Goal: Complete application form

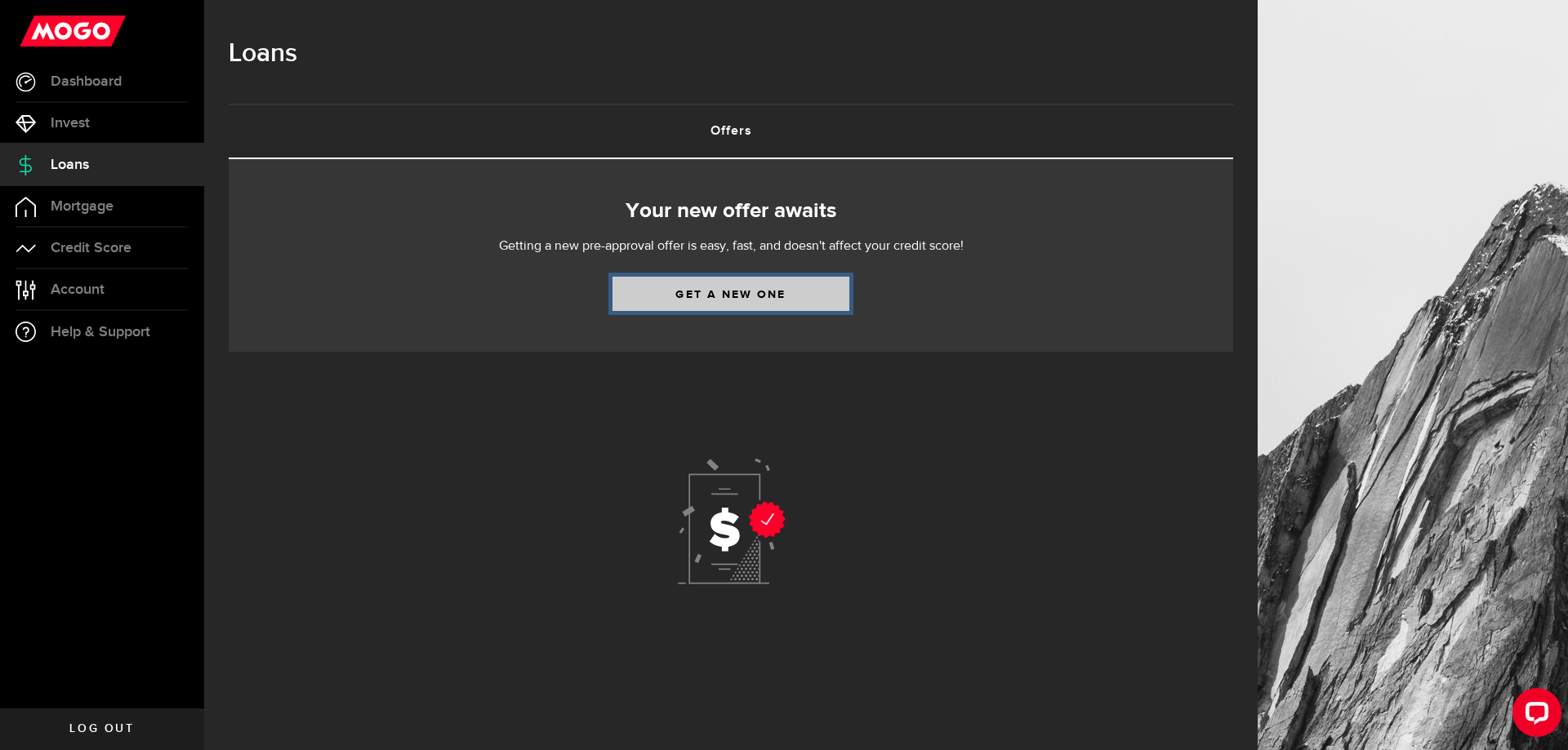
click at [721, 295] on link "Get a new one" at bounding box center [730, 294] width 237 height 34
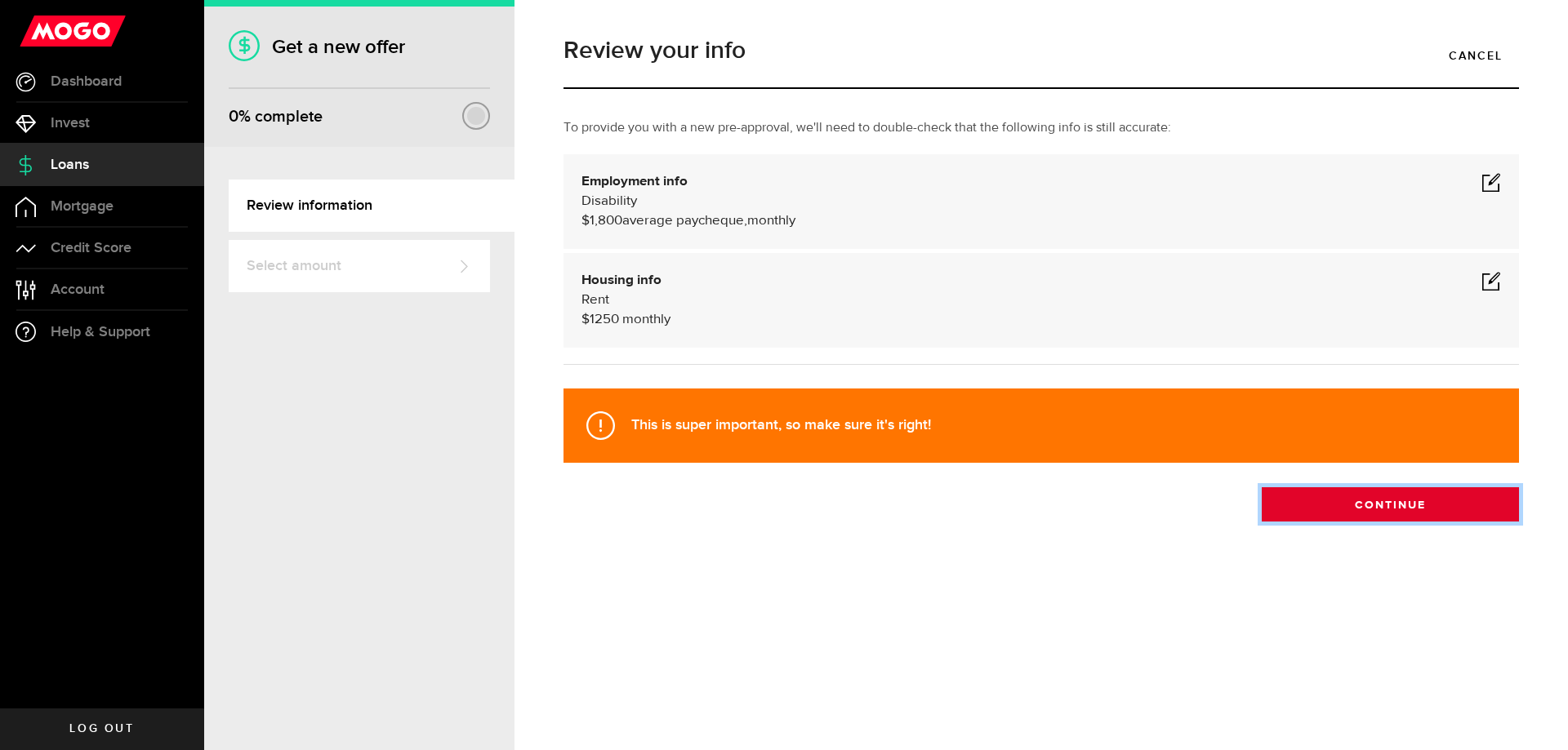
click at [1398, 504] on button "Continue" at bounding box center [1390, 505] width 257 height 34
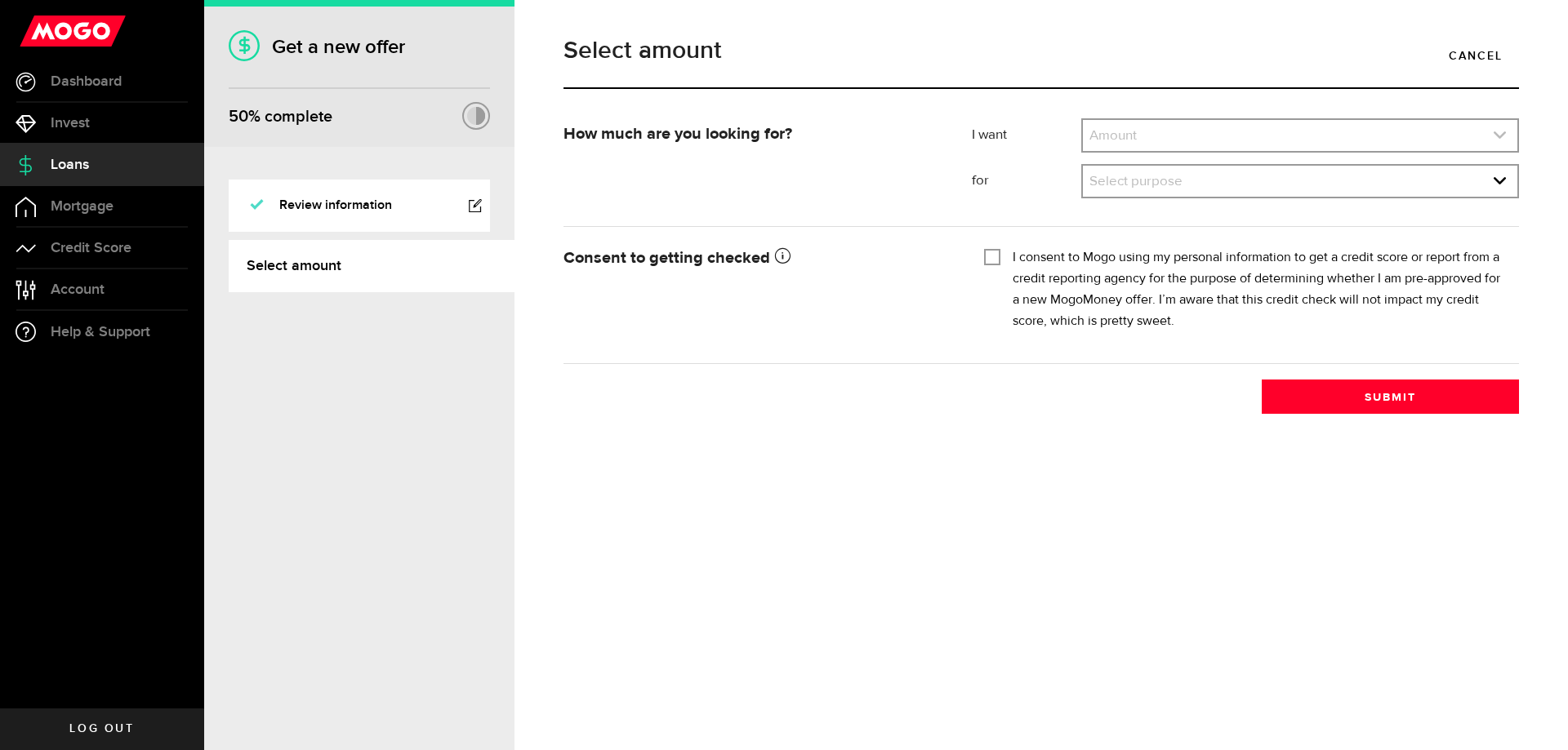
click at [1243, 139] on link "expand select" at bounding box center [1300, 135] width 434 height 31
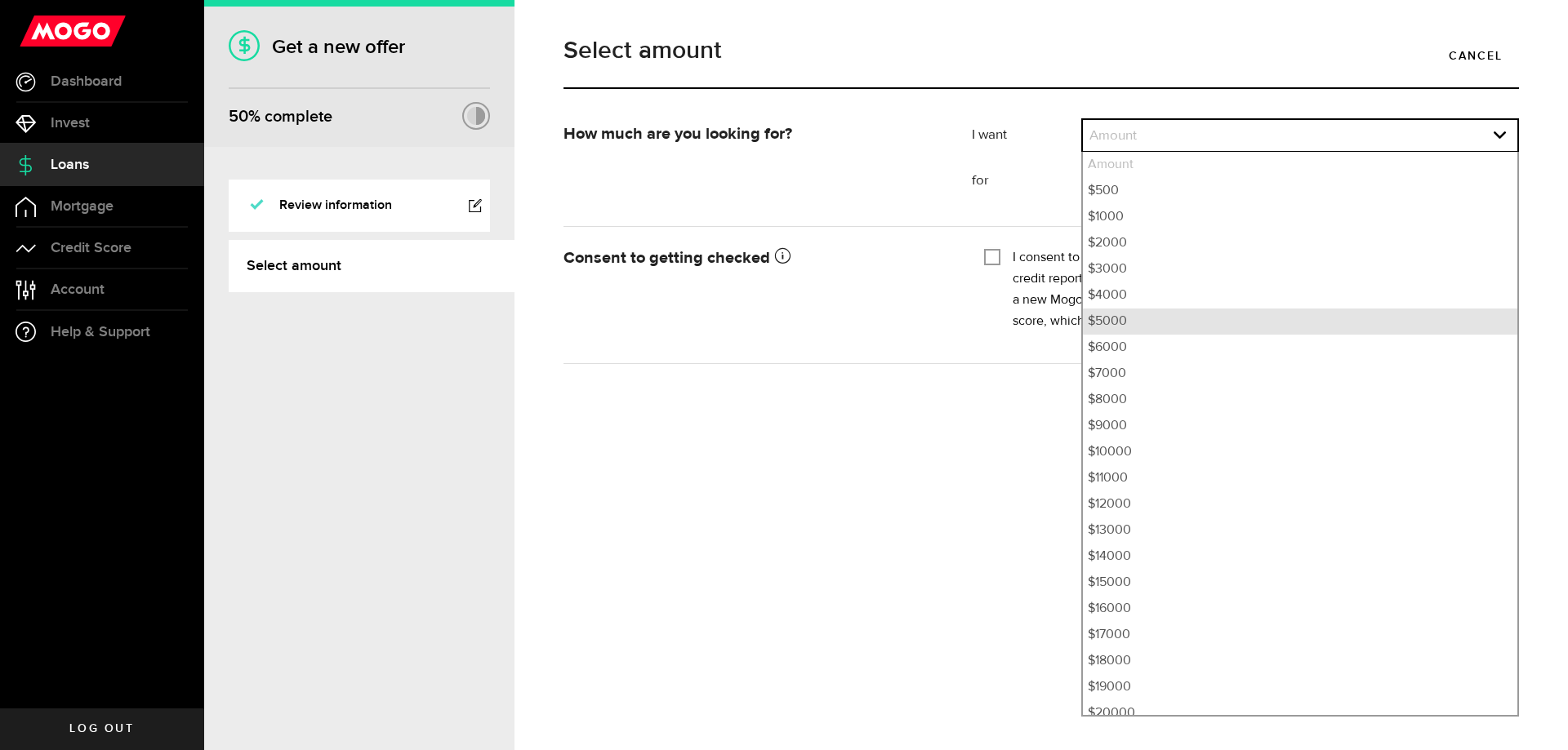
click at [1180, 323] on li "$5000" at bounding box center [1300, 322] width 434 height 26
select select "5000"
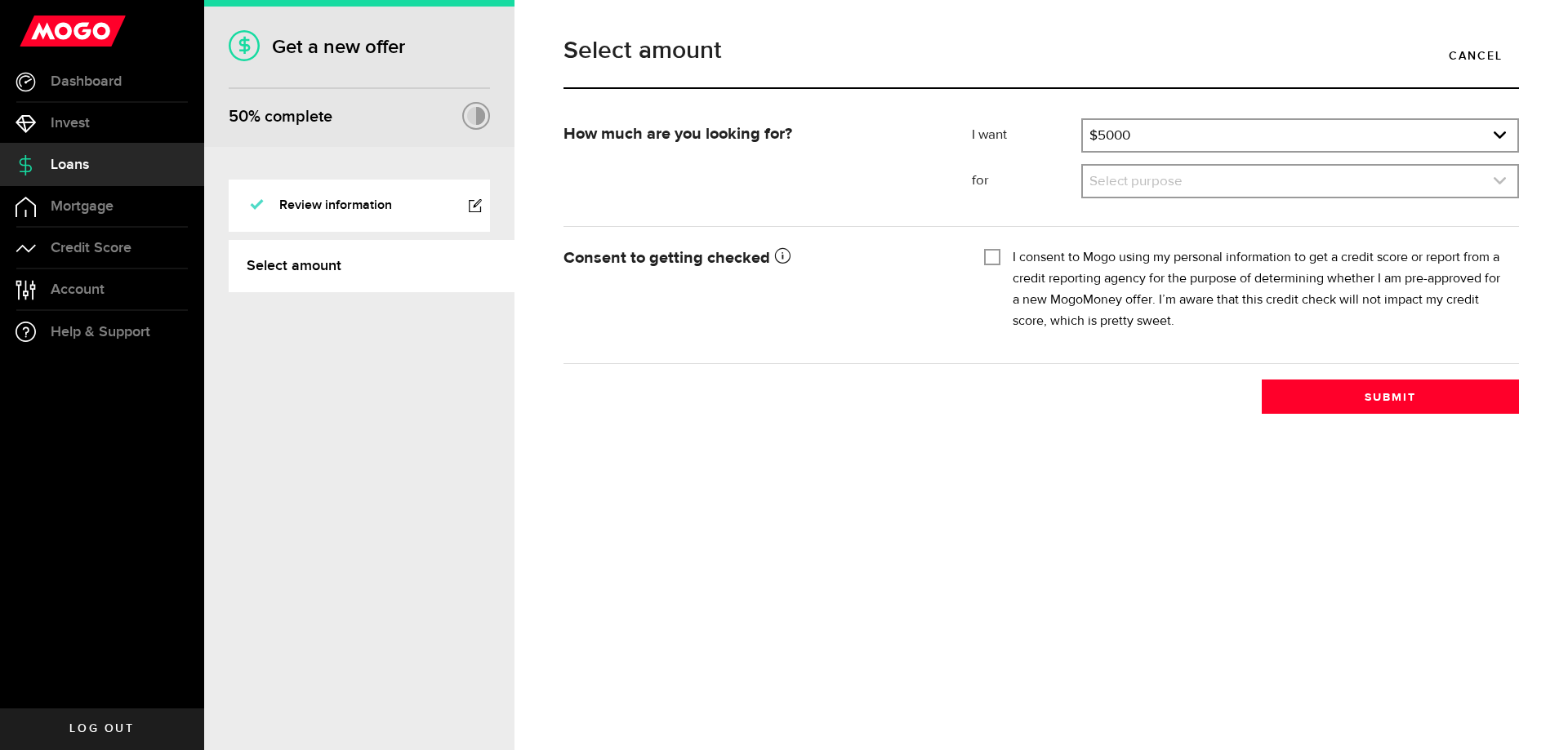
click at [1148, 184] on link "expand select" at bounding box center [1300, 181] width 434 height 31
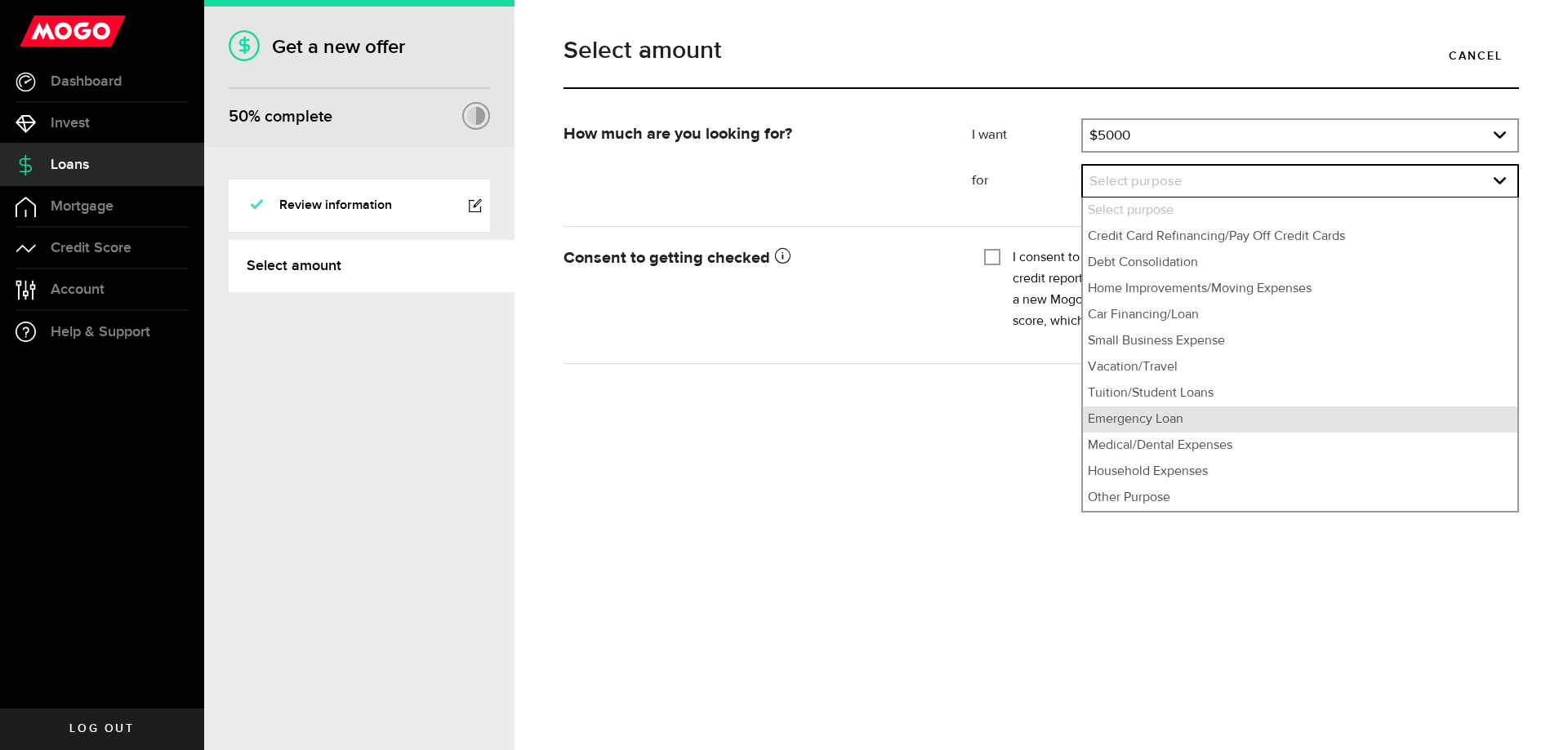
click at [1170, 420] on li "Emergency Loan" at bounding box center [1300, 420] width 434 height 26
select select "Emergency Loan"
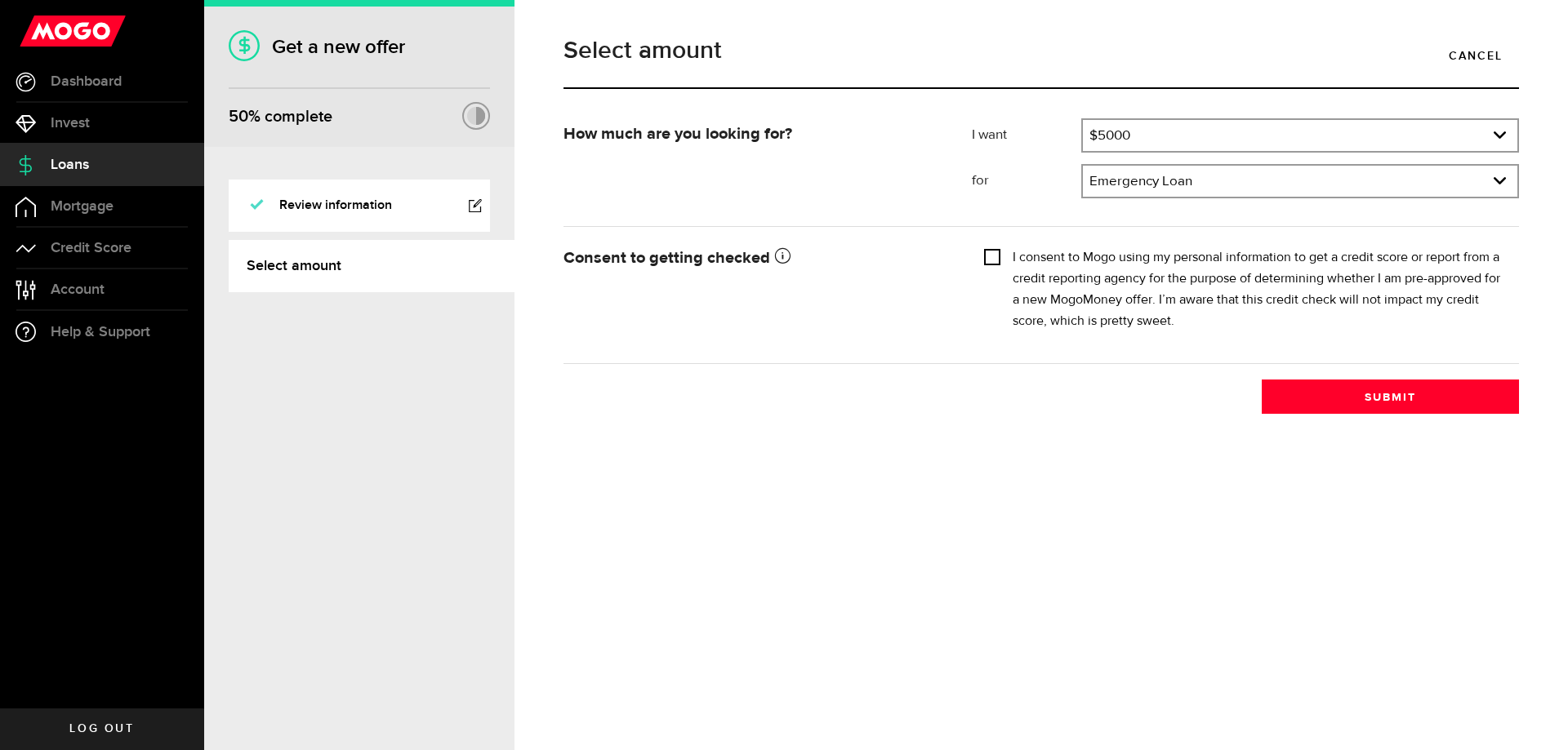
click at [993, 255] on input "I consent to Mogo using my personal information to get a credit score or report…" at bounding box center [992, 255] width 16 height 16
checkbox input "true"
click at [1399, 397] on button "Submit" at bounding box center [1390, 397] width 257 height 34
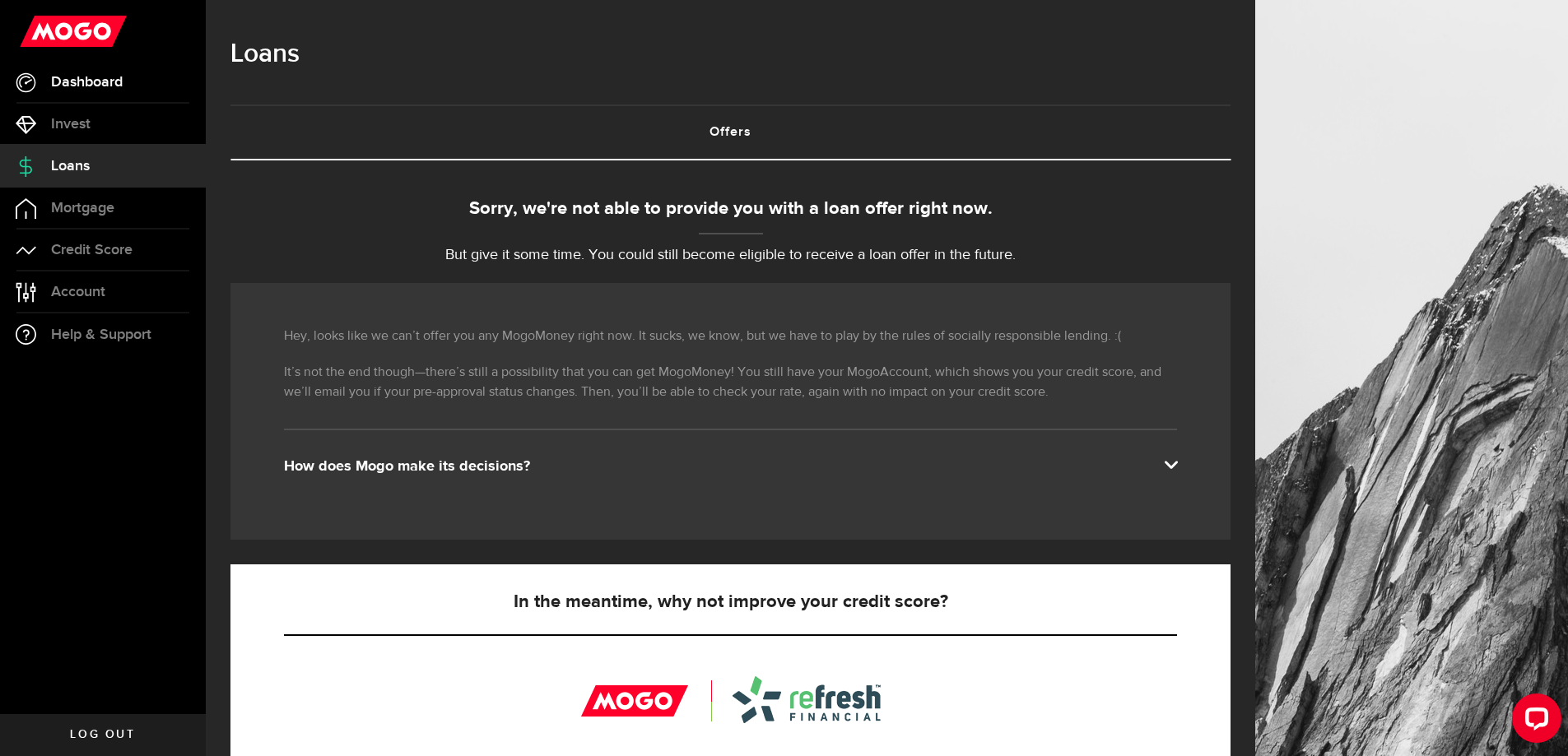
click at [70, 75] on span "Dashboard" at bounding box center [86, 82] width 71 height 15
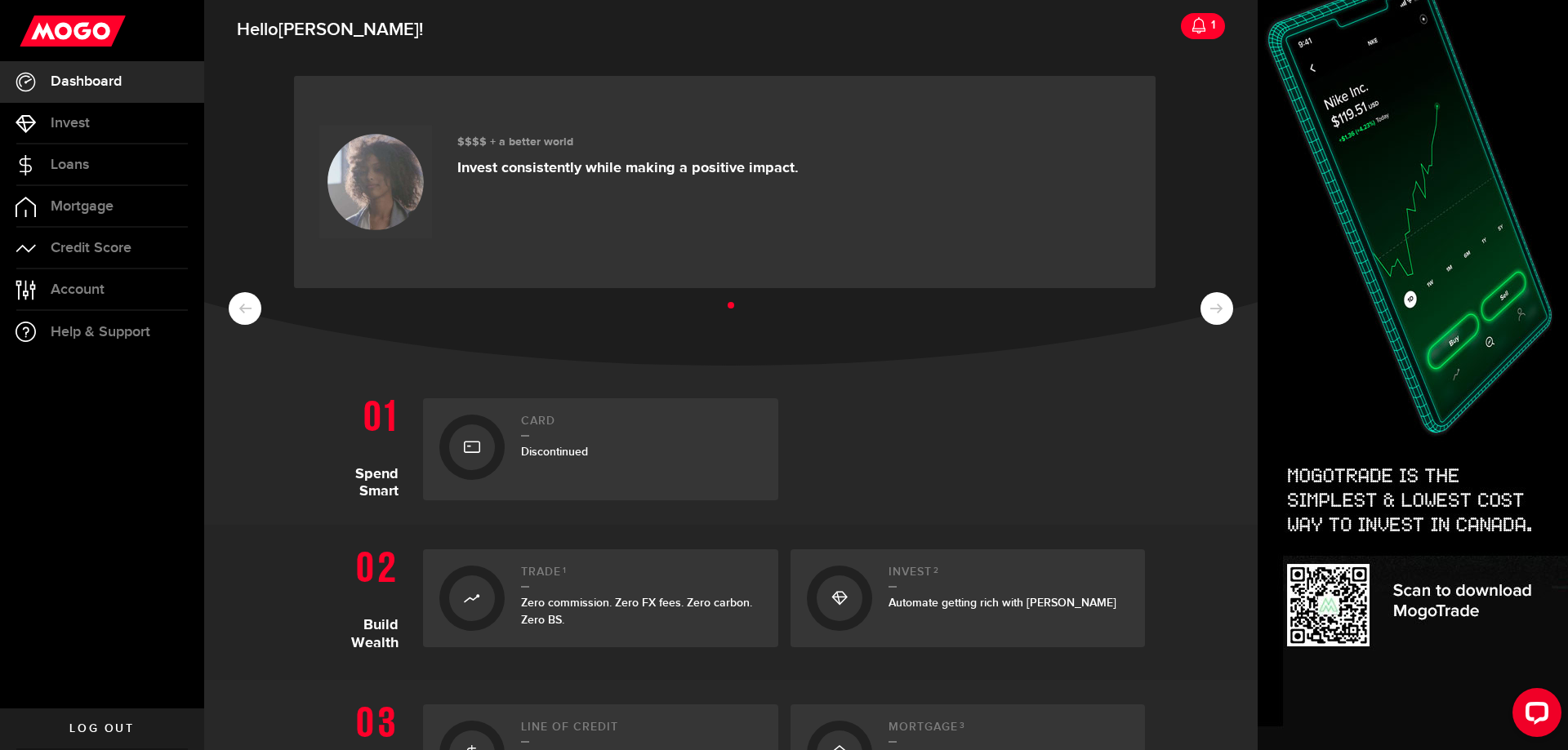
click at [1190, 27] on icon at bounding box center [1198, 25] width 16 height 16
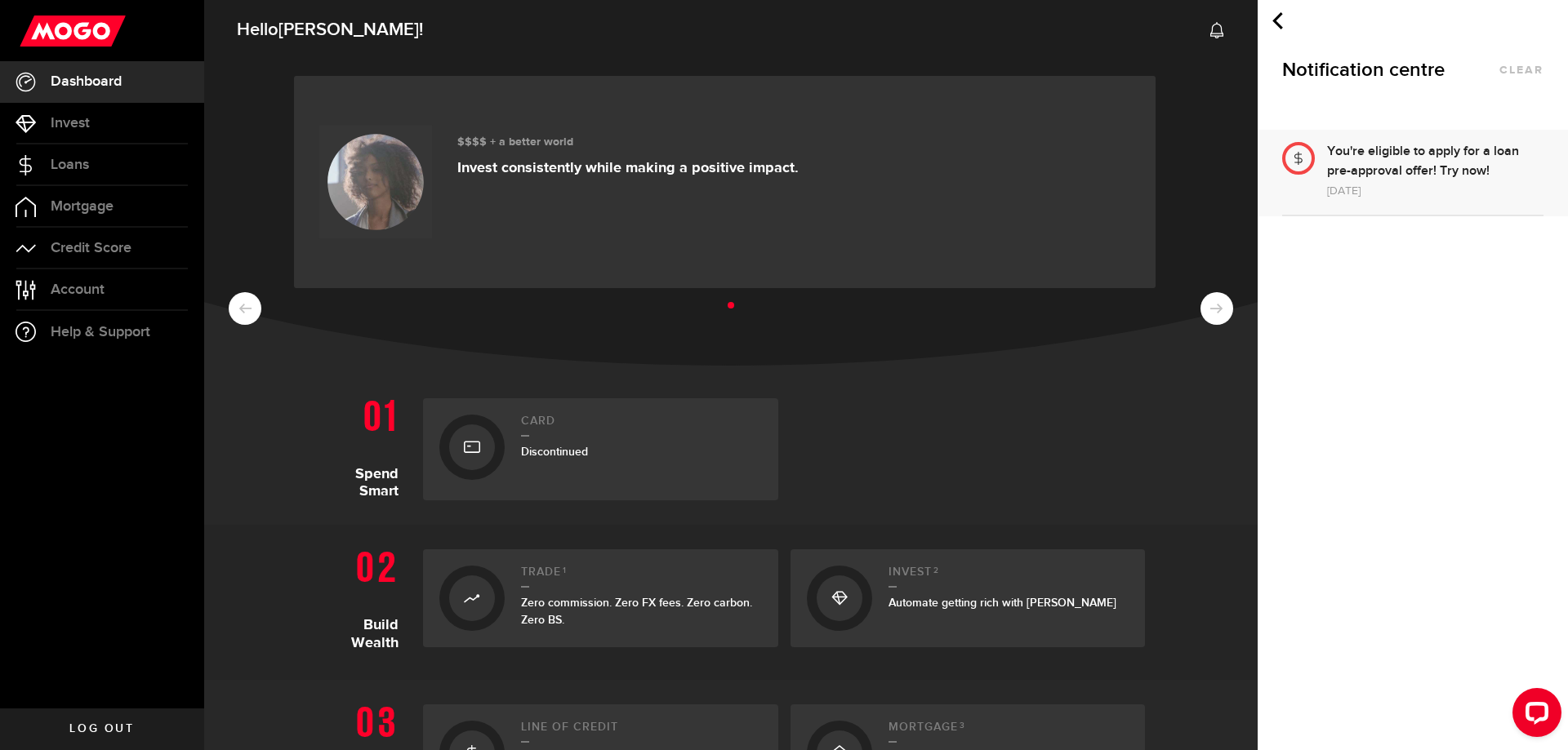
click at [89, 34] on use at bounding box center [72, 31] width 106 height 31
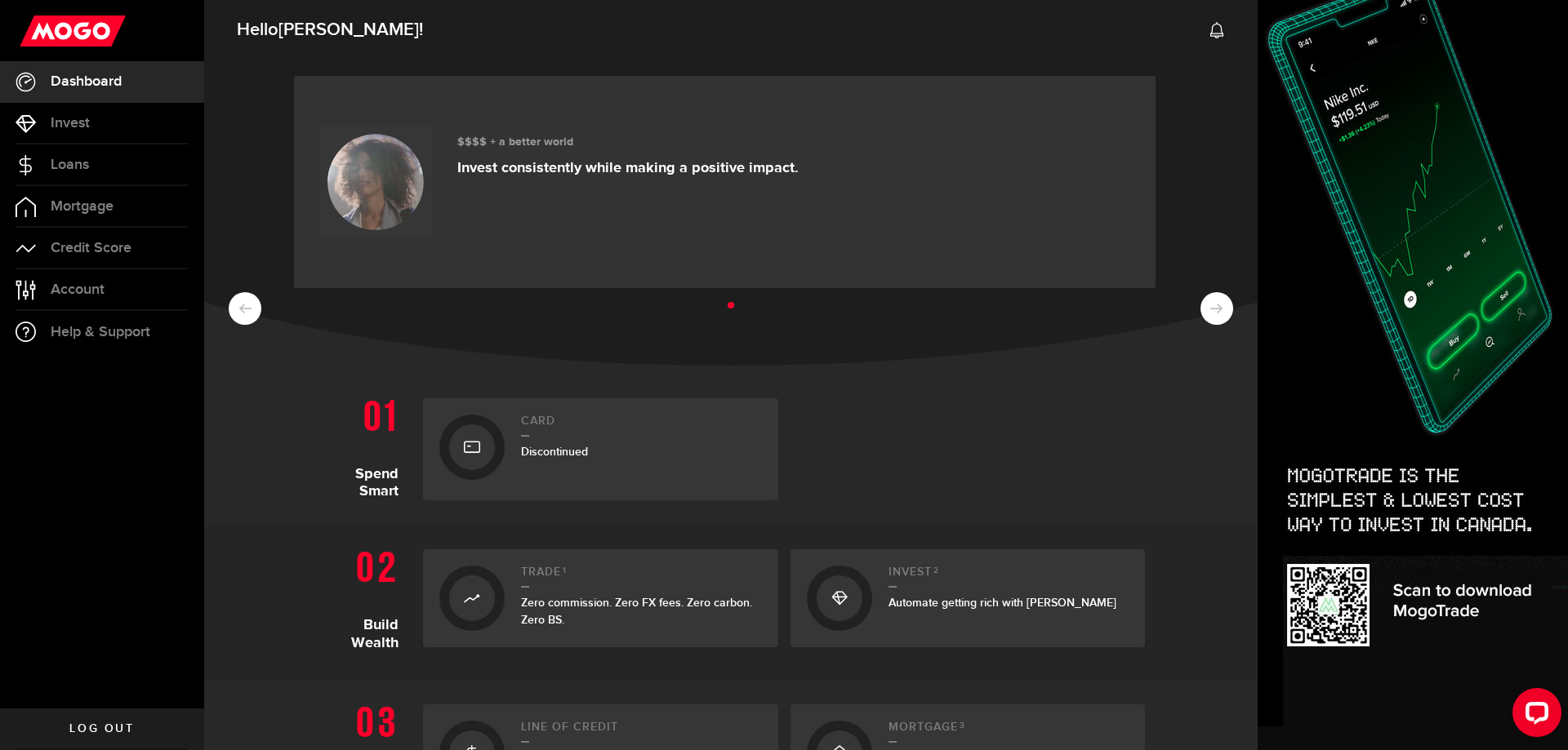
click at [114, 725] on span "Log out" at bounding box center [102, 729] width 65 height 11
